Goal: Transaction & Acquisition: Purchase product/service

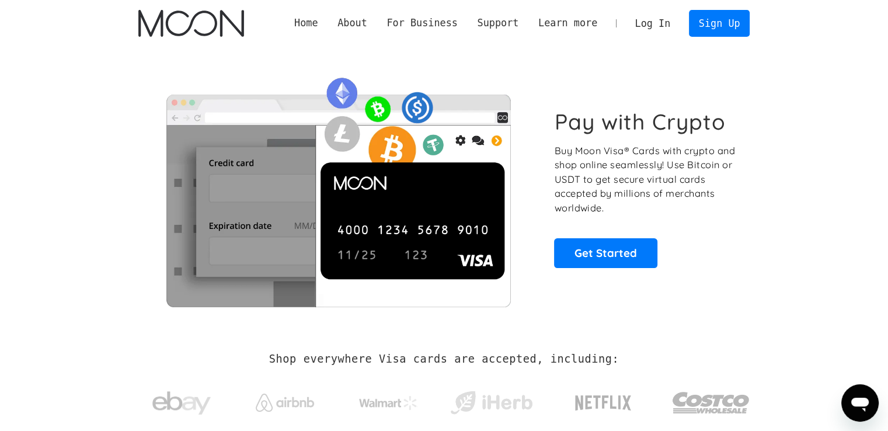
click at [661, 26] on link "Log In" at bounding box center [652, 24] width 55 height 26
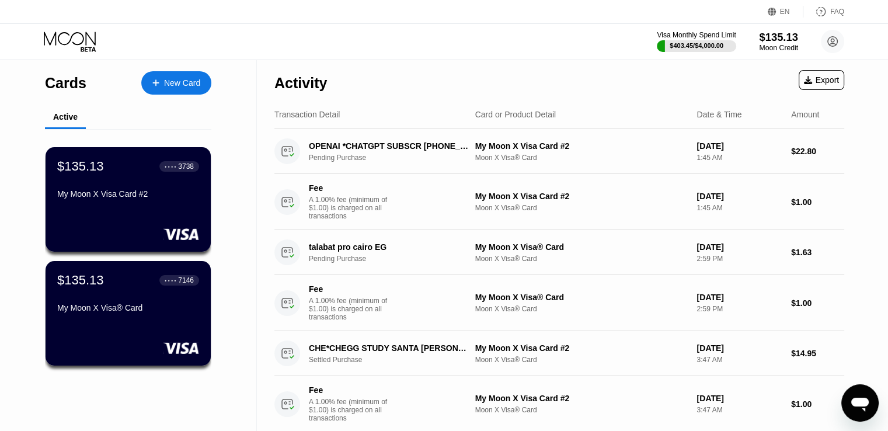
click at [784, 33] on div "$135.13" at bounding box center [778, 37] width 39 height 12
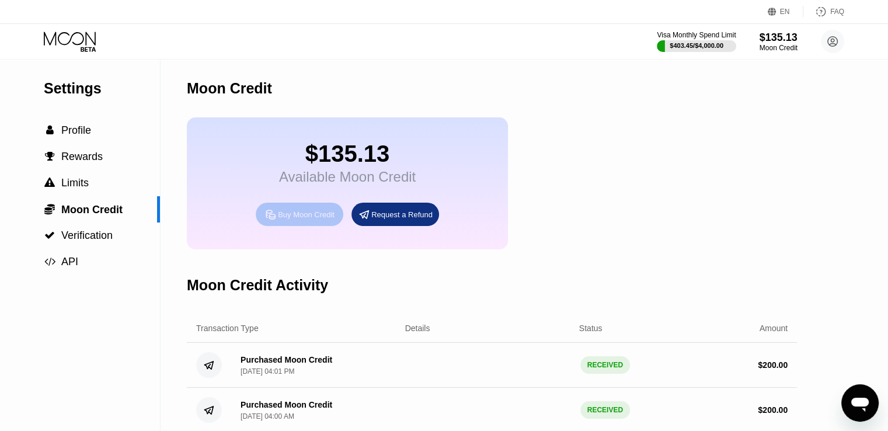
click at [318, 226] on div "Buy Moon Credit" at bounding box center [300, 214] width 88 height 23
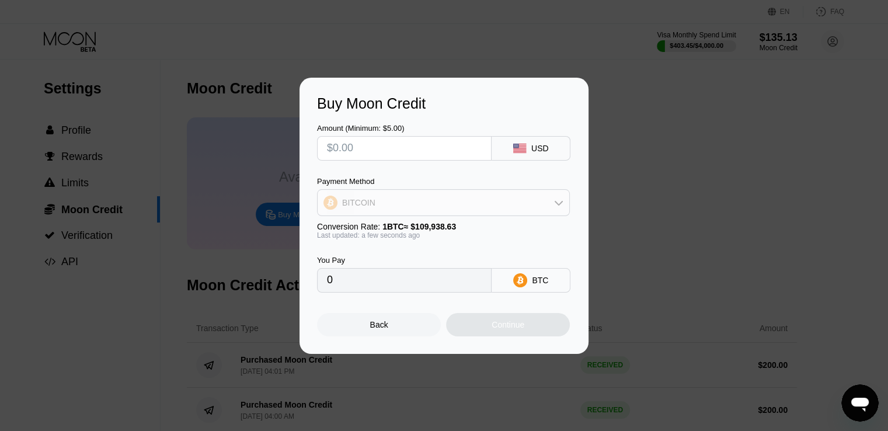
click at [409, 199] on div "BITCOIN" at bounding box center [444, 202] width 252 height 23
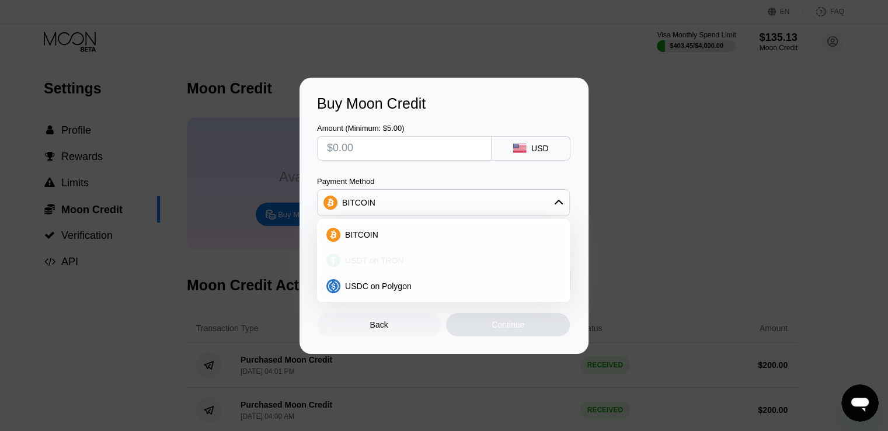
click at [381, 258] on span "USDT on TRON" at bounding box center [374, 260] width 59 height 9
type input "0.00"
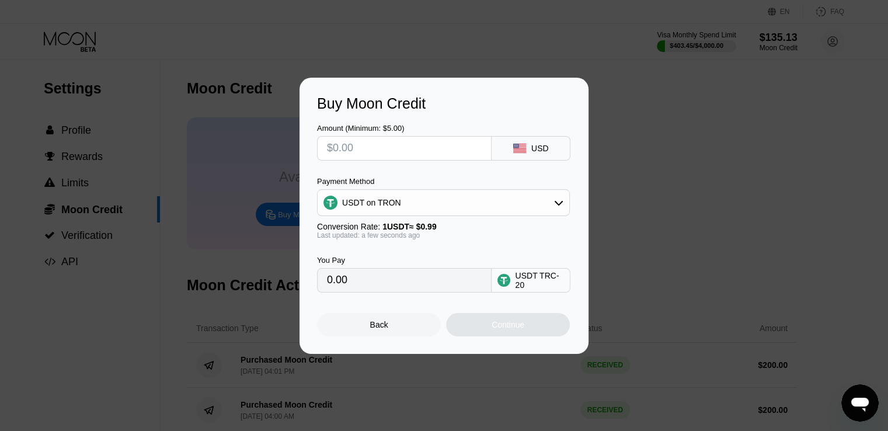
click at [364, 149] on input "text" at bounding box center [404, 148] width 155 height 23
type input "$2"
type input "2.02"
type input "$20"
type input "20.20"
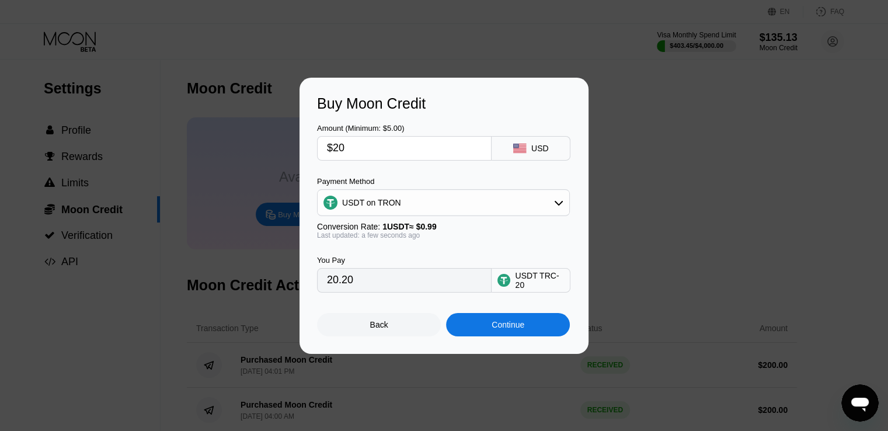
type input "$200"
type input "202.02"
type input "$200"
click at [505, 318] on div "Continue" at bounding box center [508, 324] width 124 height 23
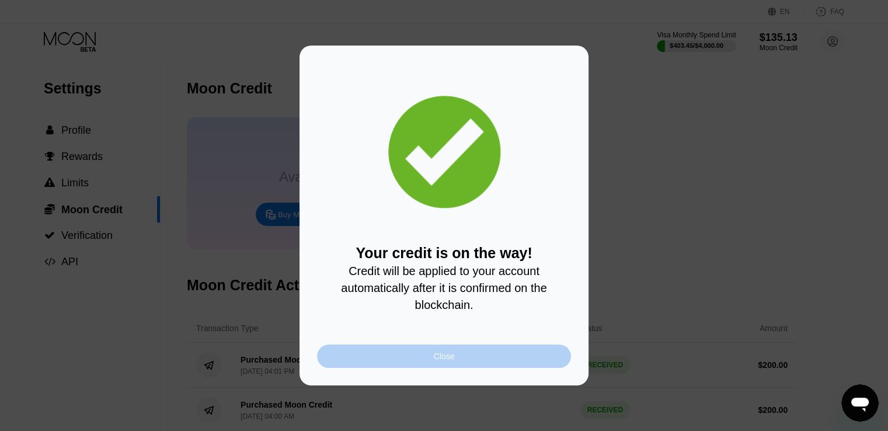
click at [377, 360] on div "Close" at bounding box center [444, 355] width 254 height 23
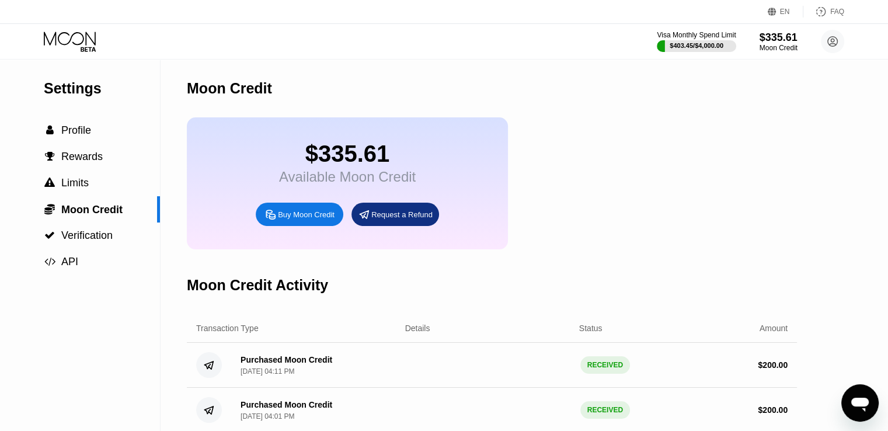
click at [43, 38] on div "Visa Monthly Spend Limit $403.45 / $4,000.00 $335.61 Moon Credit omar.emadapp@g…" at bounding box center [444, 41] width 888 height 35
click at [61, 36] on icon at bounding box center [71, 42] width 54 height 20
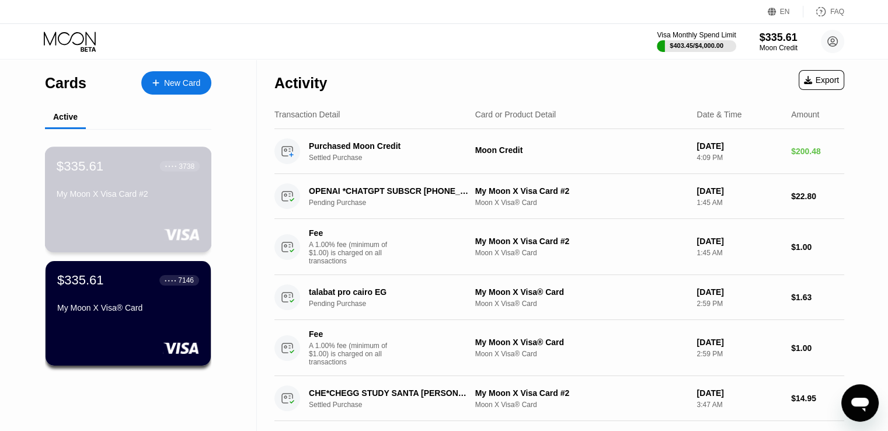
click at [88, 199] on div "My Moon X Visa Card #2" at bounding box center [128, 193] width 143 height 9
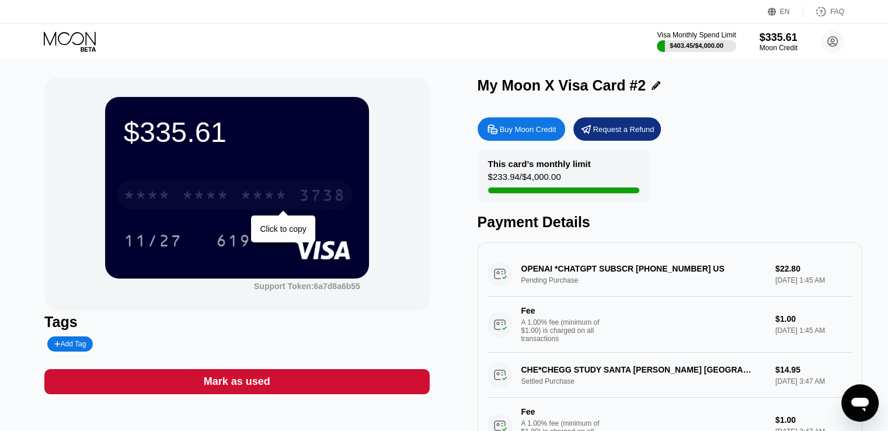
click at [281, 206] on div "* * * *" at bounding box center [264, 196] width 47 height 19
